Goal: Information Seeking & Learning: Learn about a topic

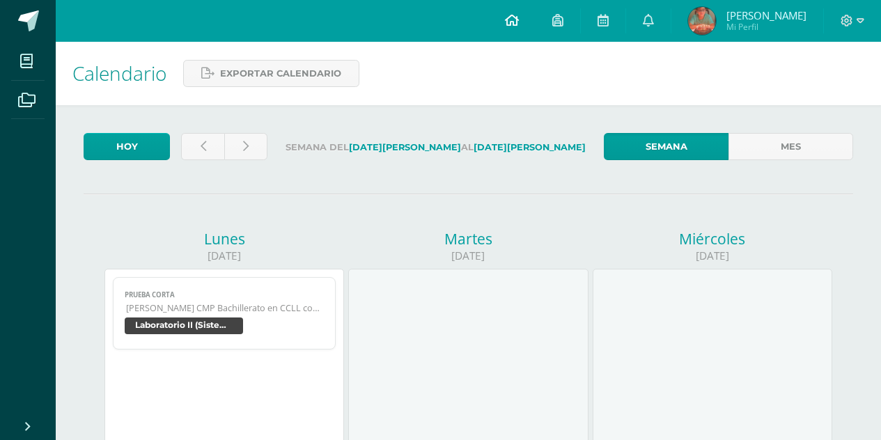
scroll to position [94, 0]
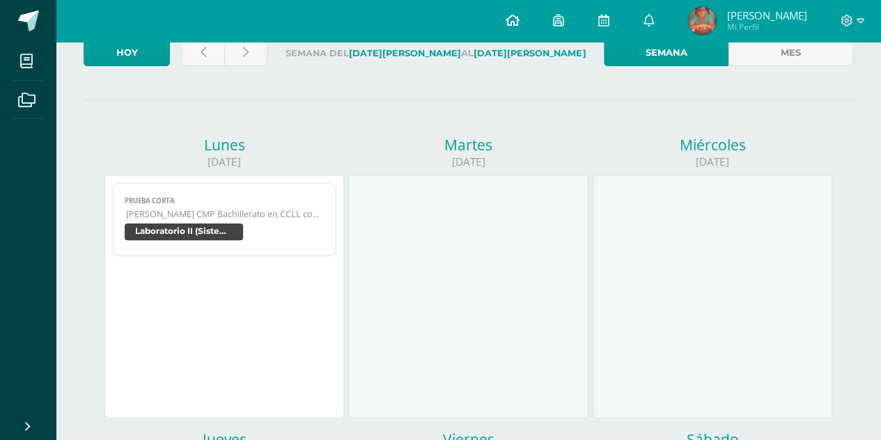
click at [536, 31] on link at bounding box center [511, 21] width 47 height 42
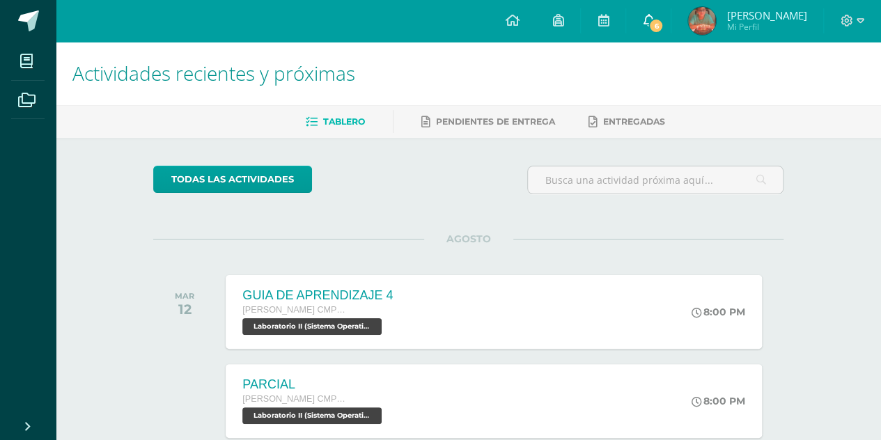
click at [671, 17] on link "6" at bounding box center [648, 21] width 45 height 42
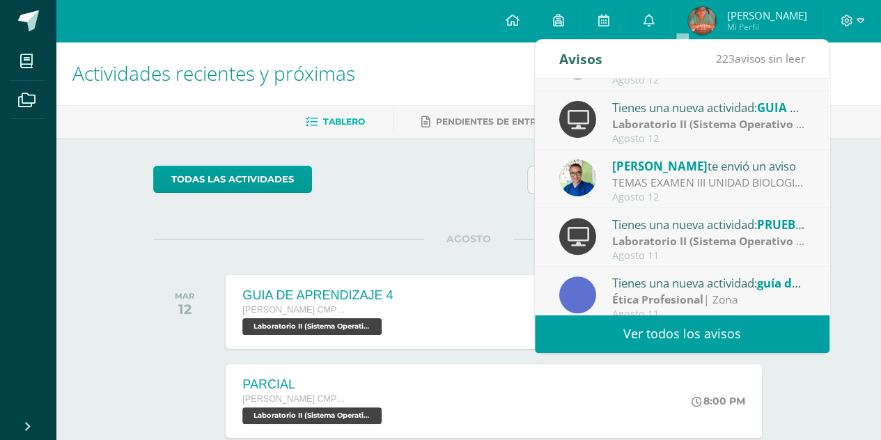
scroll to position [231, 0]
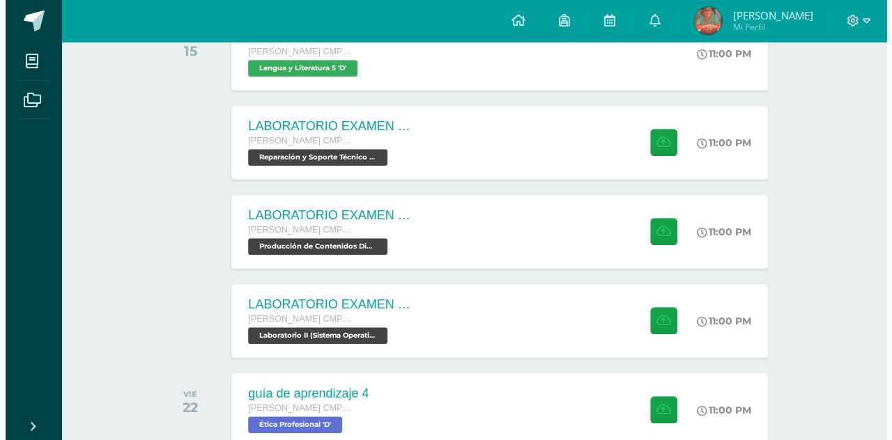
scroll to position [438, 0]
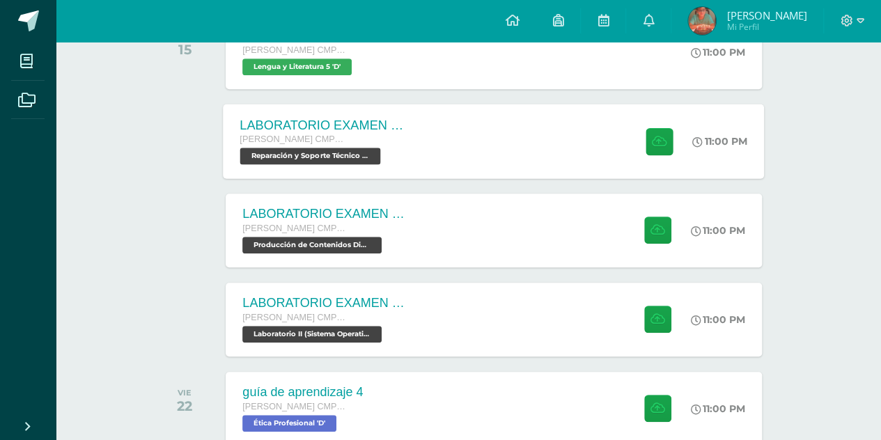
click at [308, 158] on span "Reparación y Soporte Técnico CISCO 'D'" at bounding box center [310, 156] width 141 height 17
